Goal: Register for event/course

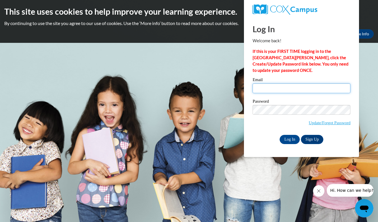
click at [275, 88] on input "Email" at bounding box center [301, 88] width 98 height 10
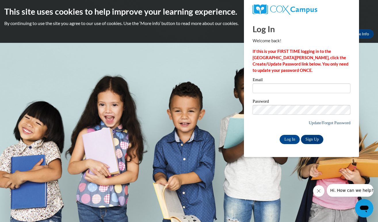
click at [321, 123] on link "Update/Forgot Password" at bounding box center [329, 122] width 42 height 5
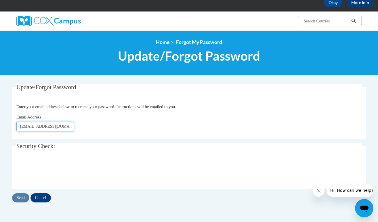
scroll to position [34, 0]
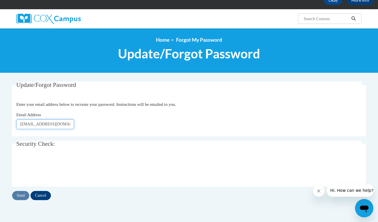
type input "liz.stratford@thelearningtreehouse.net"
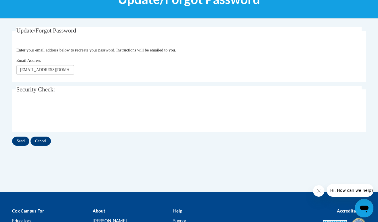
scroll to position [92, 0]
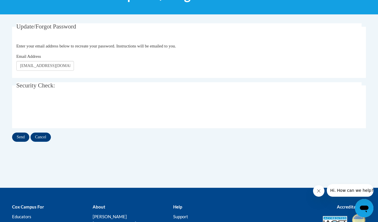
click at [20, 137] on input "Send" at bounding box center [20, 136] width 17 height 9
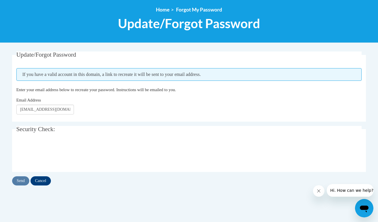
scroll to position [67, 0]
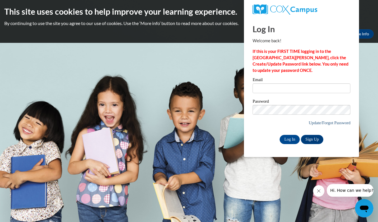
click at [313, 122] on link "Update/Forgot Password" at bounding box center [329, 122] width 42 height 5
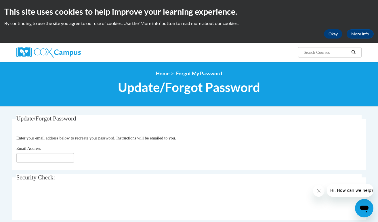
click at [333, 35] on button "Okay" at bounding box center [333, 33] width 18 height 9
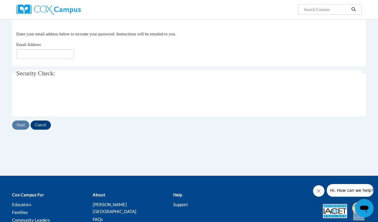
scroll to position [62, 0]
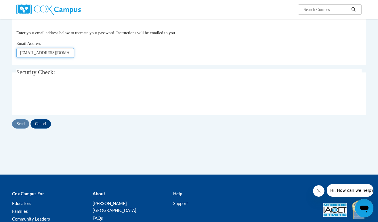
type input "[EMAIL_ADDRESS][DOMAIN_NAME]"
click at [19, 123] on input "Send" at bounding box center [20, 123] width 17 height 9
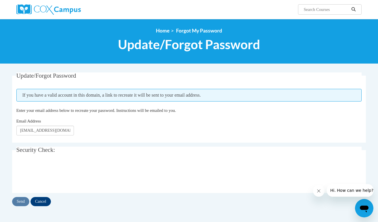
click at [63, 11] on img at bounding box center [48, 9] width 64 height 10
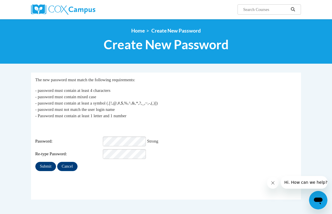
click at [51, 162] on input "Submit" at bounding box center [45, 166] width 21 height 9
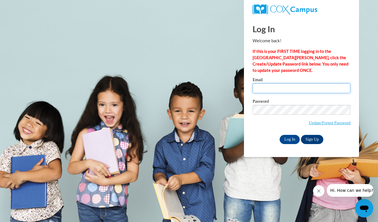
type input "liz.stratford1@gmail.com"
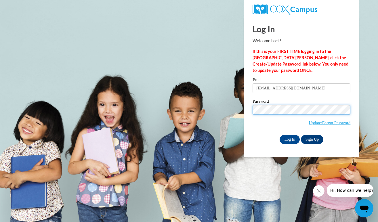
click at [289, 138] on input "Log In" at bounding box center [289, 139] width 20 height 9
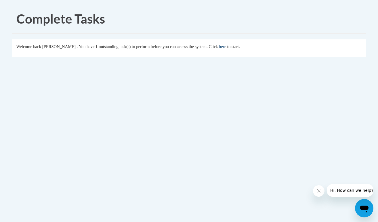
click at [226, 48] on link "here" at bounding box center [222, 46] width 7 height 5
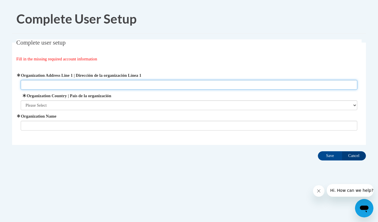
click at [39, 84] on input "Organization Address Line 1 | Dirección de la organización Línea 1" at bounding box center [189, 85] width 337 height 10
type input "The Learning Treehouse"
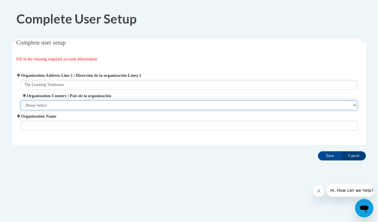
select select "ad49bcad-a171-4b2e-b99c-48b446064914"
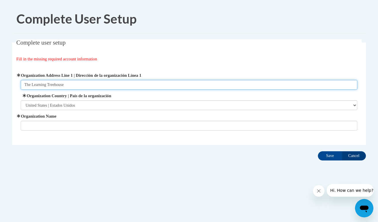
drag, startPoint x: 72, startPoint y: 86, endPoint x: 2, endPoint y: 80, distance: 70.4
click at [2, 80] on body "Complete User Setup Complete user setup Fill in the missing required account in…" at bounding box center [189, 111] width 378 height 222
type input "250 Goshen Rd"
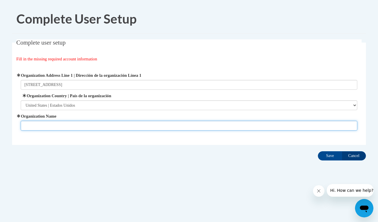
click at [49, 122] on input "Organization Name" at bounding box center [189, 126] width 337 height 10
type input "The Learning Treehouse"
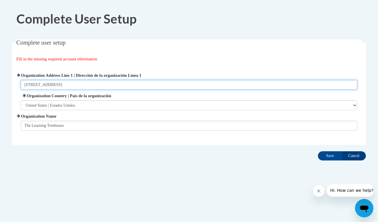
click at [70, 87] on input "250 Goshen Rd" at bounding box center [189, 85] width 337 height 10
type input "250 Goshen Rd Rincon, GA"
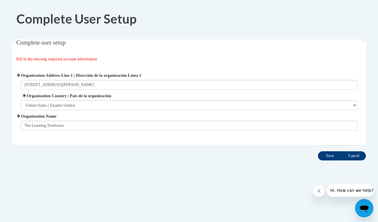
click at [331, 158] on input "Save" at bounding box center [330, 155] width 24 height 9
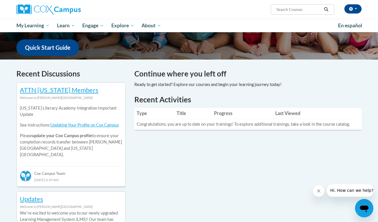
scroll to position [143, 0]
click at [78, 125] on link "Updating Your Profile on Cox Campus" at bounding box center [84, 124] width 68 height 5
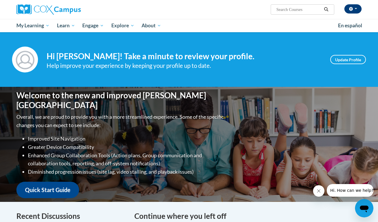
click at [360, 9] on button "button" at bounding box center [352, 8] width 17 height 9
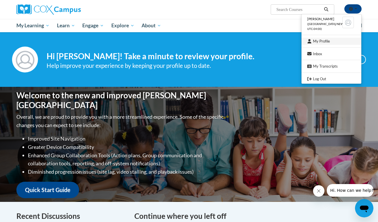
click at [332, 41] on link "My Profile" at bounding box center [331, 41] width 60 height 7
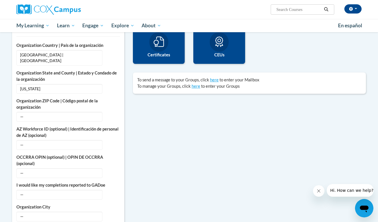
scroll to position [148, 0]
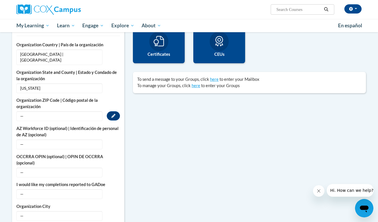
click at [35, 112] on span "—" at bounding box center [59, 116] width 86 height 10
click at [116, 111] on button "Edit" at bounding box center [113, 115] width 13 height 9
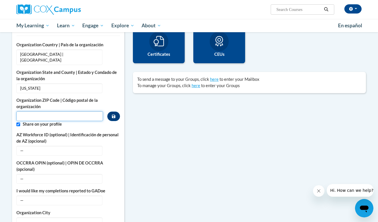
click at [59, 112] on input "Metadata input" at bounding box center [59, 116] width 87 height 10
type input "31326"
click at [78, 121] on label "Share on your profile" at bounding box center [71, 124] width 97 height 6
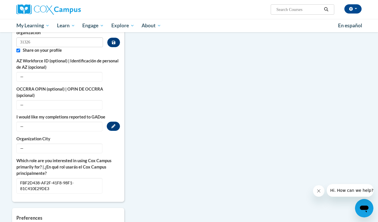
scroll to position [226, 0]
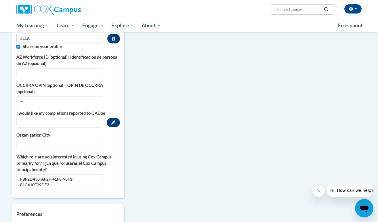
click at [117, 118] on button "Edit" at bounding box center [113, 122] width 13 height 9
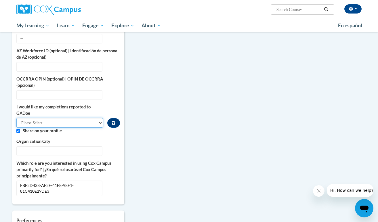
select select "603ba6f8-c7dd-435b-84cd-d4c8cfb77024"
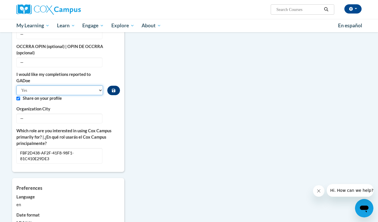
scroll to position [259, 0]
click at [64, 114] on span "—" at bounding box center [59, 118] width 86 height 10
click at [114, 116] on icon "Custom profile fields" at bounding box center [113, 118] width 4 height 4
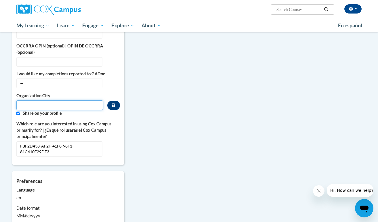
click at [68, 100] on input "Metadata input" at bounding box center [59, 105] width 87 height 10
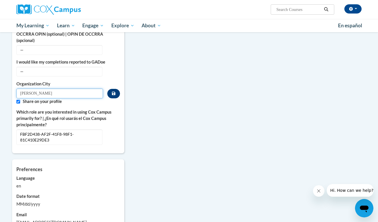
type input "Rincon"
click at [114, 92] on icon "Custom profile fields" at bounding box center [113, 93] width 3 height 3
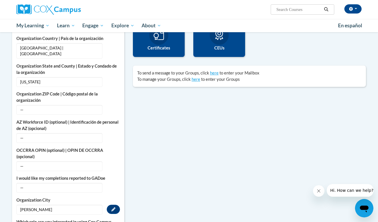
scroll to position [153, 0]
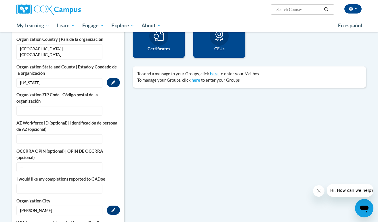
click at [48, 78] on span "Georgia" at bounding box center [59, 83] width 86 height 10
click at [118, 78] on button "Edit" at bounding box center [113, 82] width 13 height 9
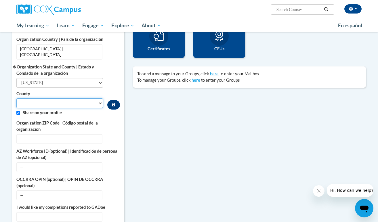
click at [44, 98] on select "County" at bounding box center [59, 103] width 87 height 10
select select "Effingham"
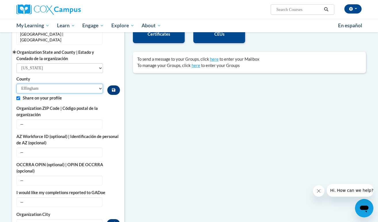
scroll to position [170, 0]
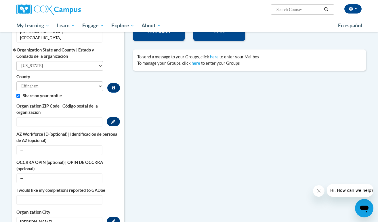
click at [57, 117] on span "—" at bounding box center [59, 122] width 86 height 10
click at [114, 120] on icon "Custom profile fields" at bounding box center [113, 122] width 4 height 4
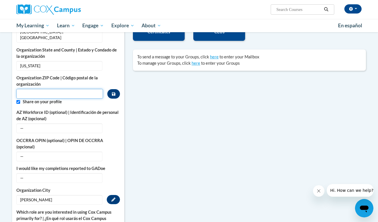
click at [57, 89] on input "Metadata input" at bounding box center [59, 94] width 87 height 10
type input "31326"
click at [116, 89] on button "Custom profile fields" at bounding box center [113, 93] width 13 height 9
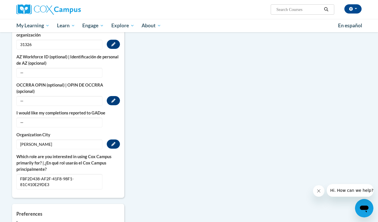
scroll to position [221, 0]
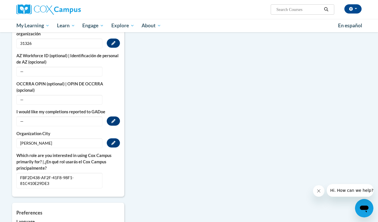
click at [114, 119] on icon "Custom profile fields" at bounding box center [113, 121] width 4 height 4
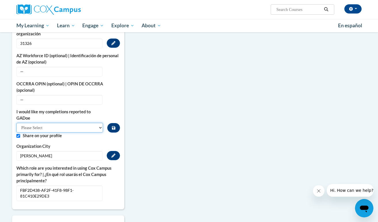
select select "603ba6f8-c7dd-435b-84cd-d4c8cfb77024"
click at [113, 126] on icon "Custom profile fields" at bounding box center [113, 128] width 3 height 4
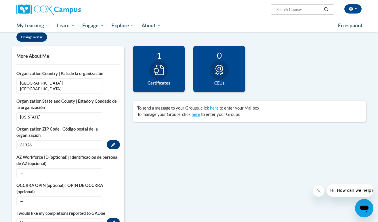
scroll to position [119, 0]
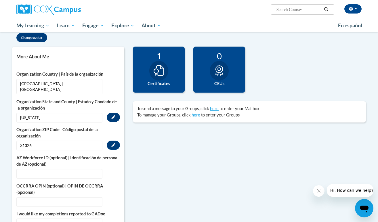
click at [119, 113] on button "Edit" at bounding box center [113, 117] width 13 height 9
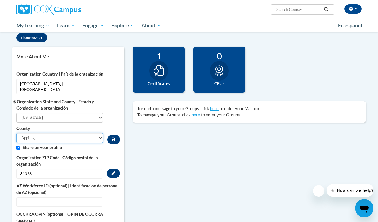
select select "Effingham"
click at [113, 137] on icon "Custom profile fields" at bounding box center [113, 139] width 3 height 4
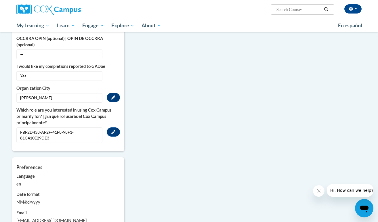
scroll to position [267, 0]
click at [68, 132] on span "FBF2D438-AF2F-41F8-98F1-81C410E29DE3" at bounding box center [59, 135] width 86 height 16
click at [61, 127] on span "FBF2D438-AF2F-41F8-98F1-81C410E29DE3" at bounding box center [59, 135] width 86 height 16
click at [40, 127] on span "FBF2D438-AF2F-41F8-98F1-81C410E29DE3" at bounding box center [59, 135] width 86 height 16
click at [111, 127] on button "Edit" at bounding box center [113, 131] width 13 height 9
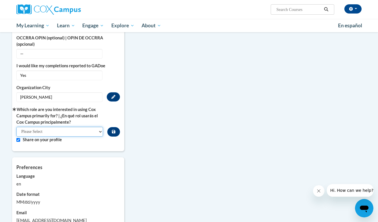
select select "fbf2d438-af2f-41f8-98f1-81c410e29de3"
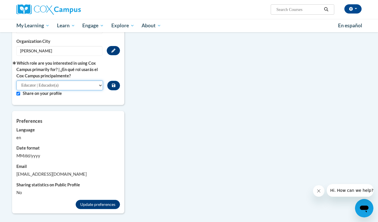
scroll to position [319, 0]
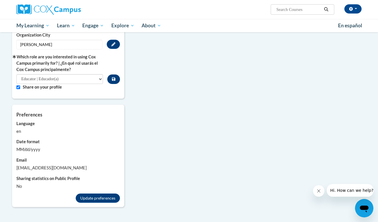
click at [114, 77] on icon "Custom profile fields" at bounding box center [113, 79] width 3 height 4
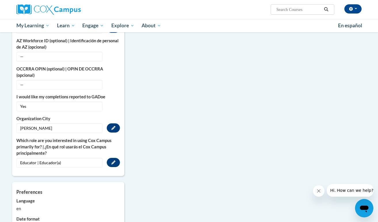
scroll to position [107, 0]
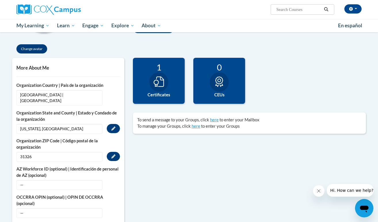
click at [51, 11] on img at bounding box center [48, 9] width 64 height 10
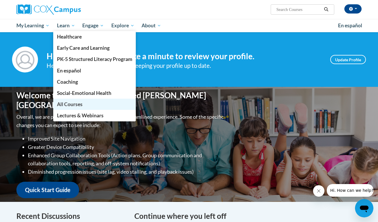
click at [79, 105] on span "All Courses" at bounding box center [70, 104] width 26 height 6
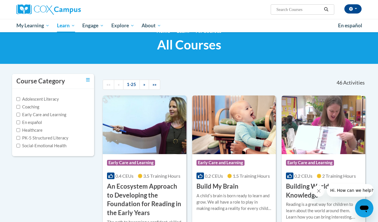
scroll to position [14, 0]
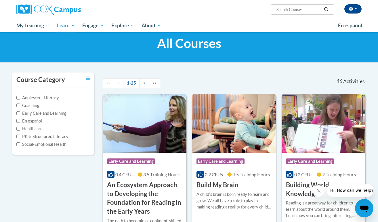
click at [40, 114] on label "Early Care and Learning" at bounding box center [41, 113] width 50 height 6
click at [20, 114] on input "Early Care and Learning" at bounding box center [18, 113] width 4 height 4
checkbox input "true"
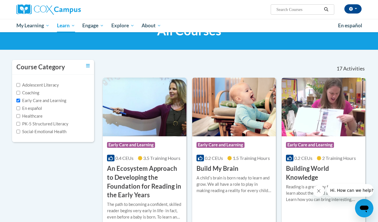
scroll to position [29, 0]
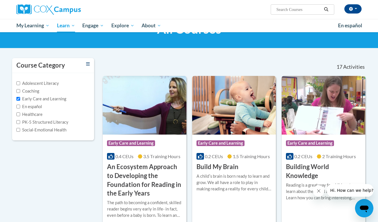
click at [88, 64] on icon "Toggle collapse" at bounding box center [88, 64] width 4 height 4
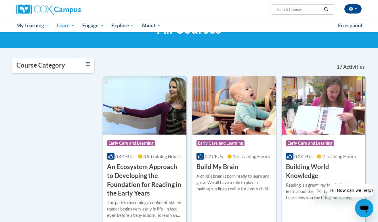
click at [88, 64] on icon "Toggle collapse" at bounding box center [88, 64] width 4 height 4
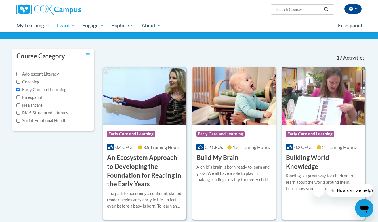
scroll to position [42, 0]
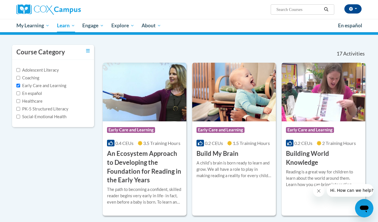
click at [18, 108] on input "PK-5 Structured Literacy" at bounding box center [18, 109] width 4 height 4
checkbox input "true"
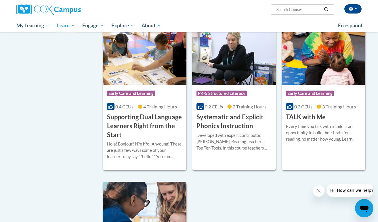
scroll to position [1137, 0]
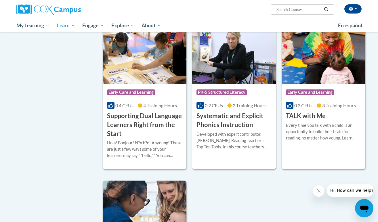
click at [220, 121] on h3 "Systematic and Explicit Phonics Instruction" at bounding box center [233, 121] width 75 height 18
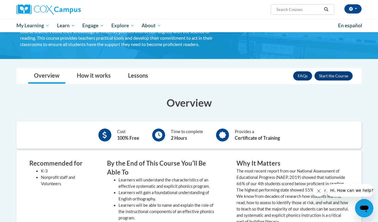
scroll to position [49, 0]
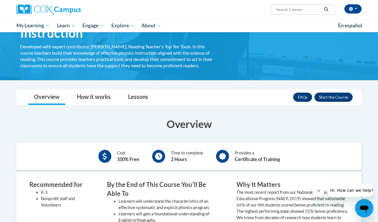
click at [328, 95] on button "Enroll" at bounding box center [333, 97] width 38 height 9
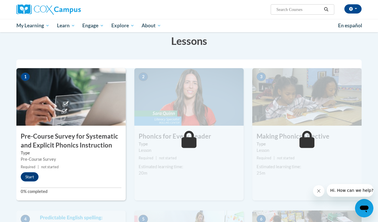
scroll to position [90, 0]
click at [32, 177] on button "Start" at bounding box center [30, 176] width 18 height 9
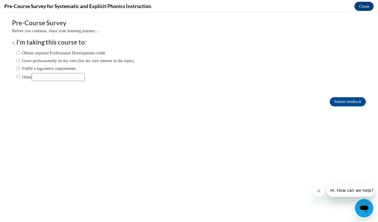
scroll to position [0, 0]
click at [19, 68] on input "Fulfill a legislative requirement." at bounding box center [18, 68] width 4 height 6
radio input "true"
click at [19, 59] on input "Grow professionally on my own (for my own interest in the topic)." at bounding box center [18, 60] width 4 height 6
radio input "true"
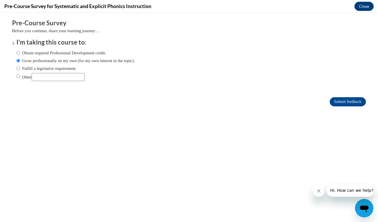
click at [19, 67] on input "Fulfill a legislative requirement." at bounding box center [18, 68] width 4 height 6
radio input "true"
click at [340, 103] on input "Submit feedback" at bounding box center [347, 101] width 36 height 9
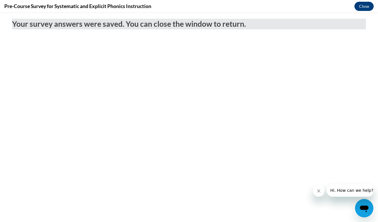
click at [358, 6] on button "Close" at bounding box center [363, 6] width 19 height 9
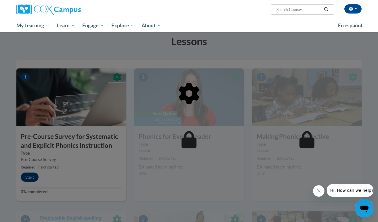
scroll to position [119, 0]
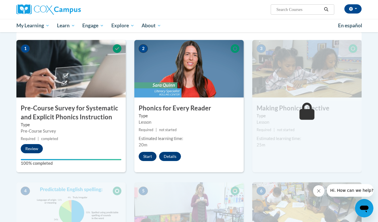
click at [147, 157] on button "Start" at bounding box center [148, 156] width 18 height 9
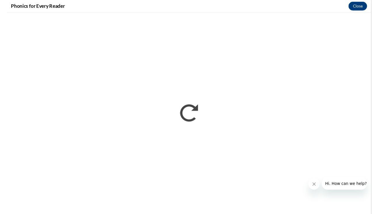
scroll to position [0, 0]
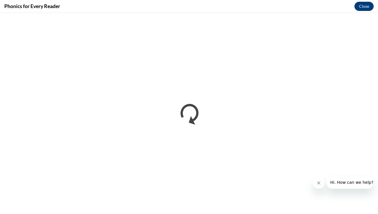
click at [369, 6] on button "Close" at bounding box center [363, 6] width 19 height 9
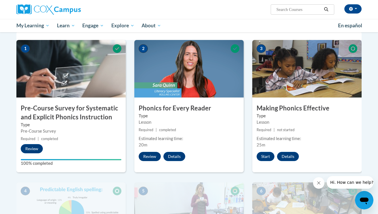
click at [150, 158] on button "Review" at bounding box center [150, 156] width 22 height 9
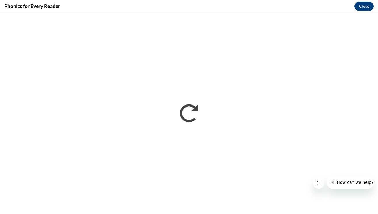
click at [362, 7] on button "Close" at bounding box center [363, 6] width 19 height 9
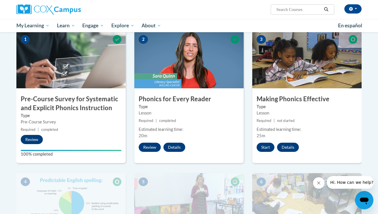
scroll to position [127, 0]
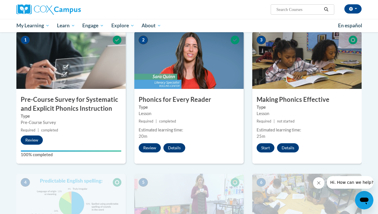
click at [174, 147] on button "Details" at bounding box center [174, 147] width 22 height 9
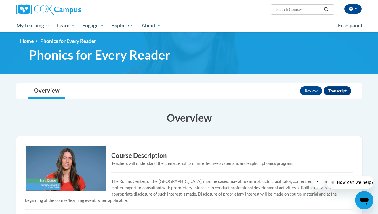
scroll to position [2, 0]
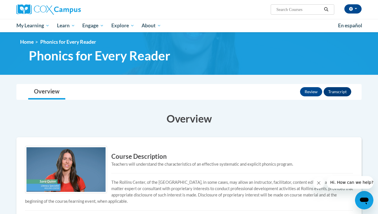
click at [343, 92] on button "Transcript" at bounding box center [337, 91] width 28 height 9
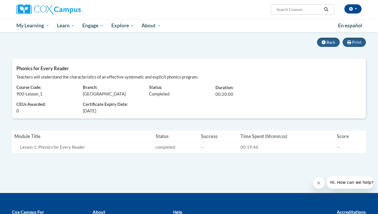
scroll to position [47, 0]
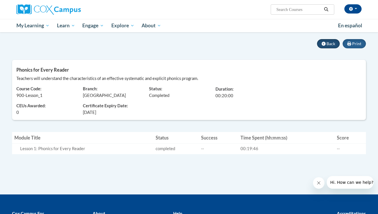
click at [330, 45] on span "Back" at bounding box center [330, 43] width 9 height 5
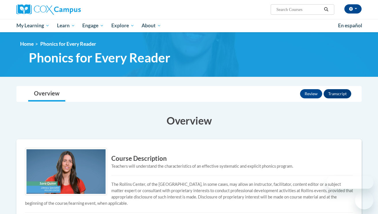
click at [33, 27] on span "My Learning" at bounding box center [32, 25] width 33 height 7
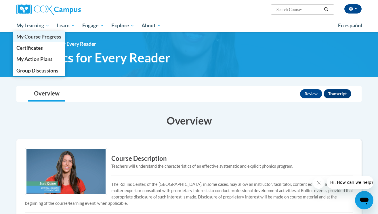
click at [36, 38] on span "My Course Progress" at bounding box center [38, 37] width 45 height 6
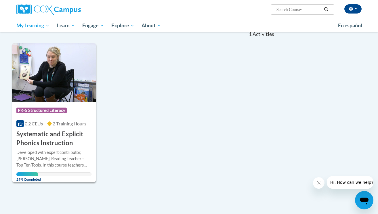
scroll to position [62, 0]
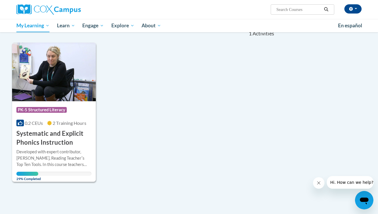
click at [73, 137] on h3 "Systematic and Explicit Phonics Instruction" at bounding box center [53, 138] width 75 height 18
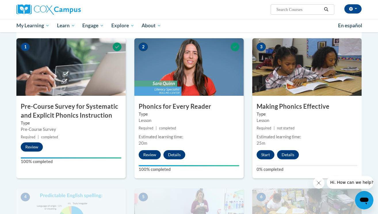
scroll to position [120, 0]
